Goal: Task Accomplishment & Management: Manage account settings

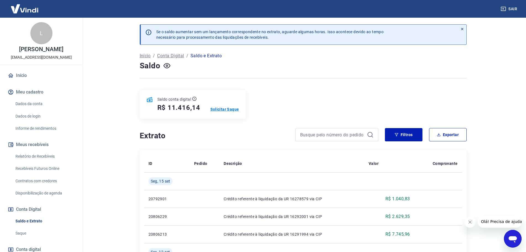
click at [229, 108] on p "Solicitar Saque" at bounding box center [225, 109] width 29 height 6
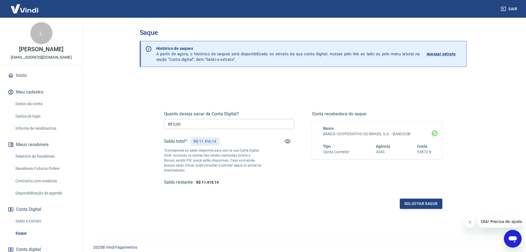
click at [212, 123] on input "R$ 0,00" at bounding box center [229, 124] width 130 height 10
type input "R$ 11.416,14"
click at [423, 204] on button "Solicitar saque" at bounding box center [421, 203] width 43 height 10
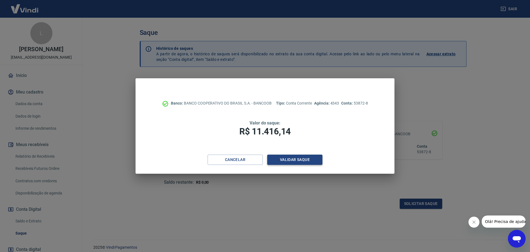
click at [301, 159] on button "Validar saque" at bounding box center [294, 159] width 55 height 10
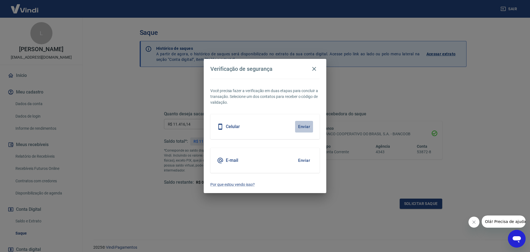
click at [306, 126] on button "Enviar" at bounding box center [304, 127] width 18 height 12
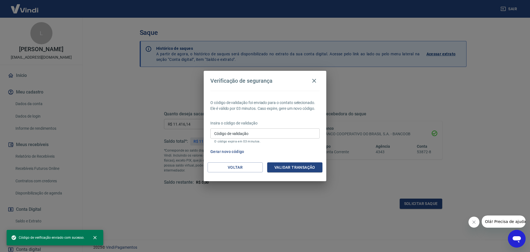
click at [282, 133] on input "Código de validação" at bounding box center [265, 133] width 109 height 10
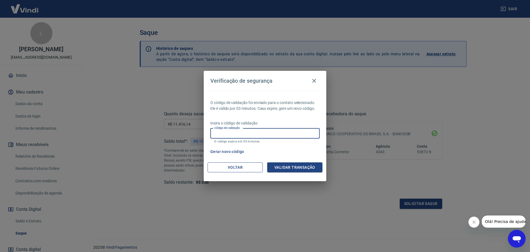
click at [237, 168] on button "Voltar" at bounding box center [235, 167] width 55 height 10
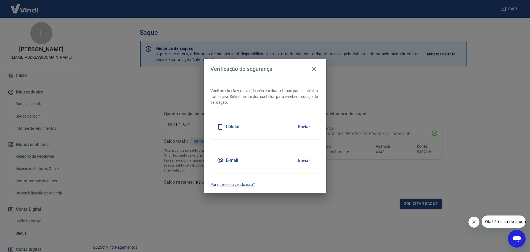
click at [303, 125] on button "Enviar" at bounding box center [304, 127] width 18 height 12
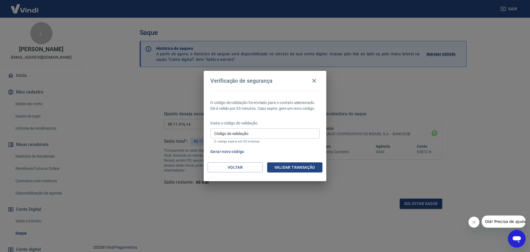
click at [247, 133] on input "Código de validação" at bounding box center [265, 133] width 109 height 10
click at [241, 166] on button "Voltar" at bounding box center [235, 167] width 55 height 10
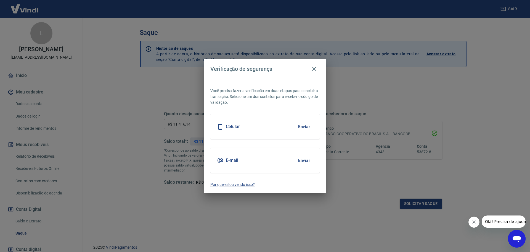
click at [303, 158] on button "Enviar" at bounding box center [304, 160] width 18 height 12
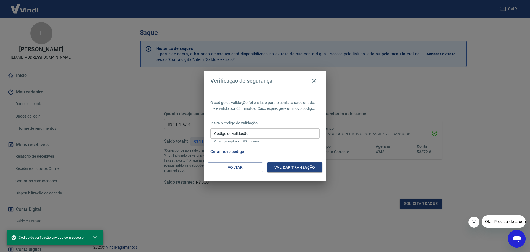
click at [274, 133] on input "Código de validação" at bounding box center [265, 133] width 109 height 10
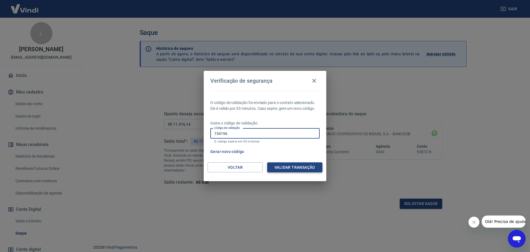
type input "154196"
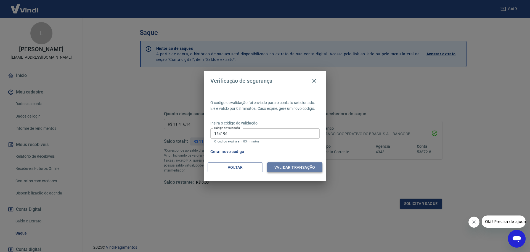
click at [296, 166] on button "Validar transação" at bounding box center [294, 167] width 55 height 10
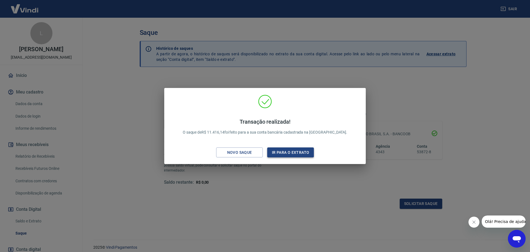
click at [287, 148] on button "Ir para o extrato" at bounding box center [290, 152] width 47 height 10
